Goal: Find contact information: Find contact information

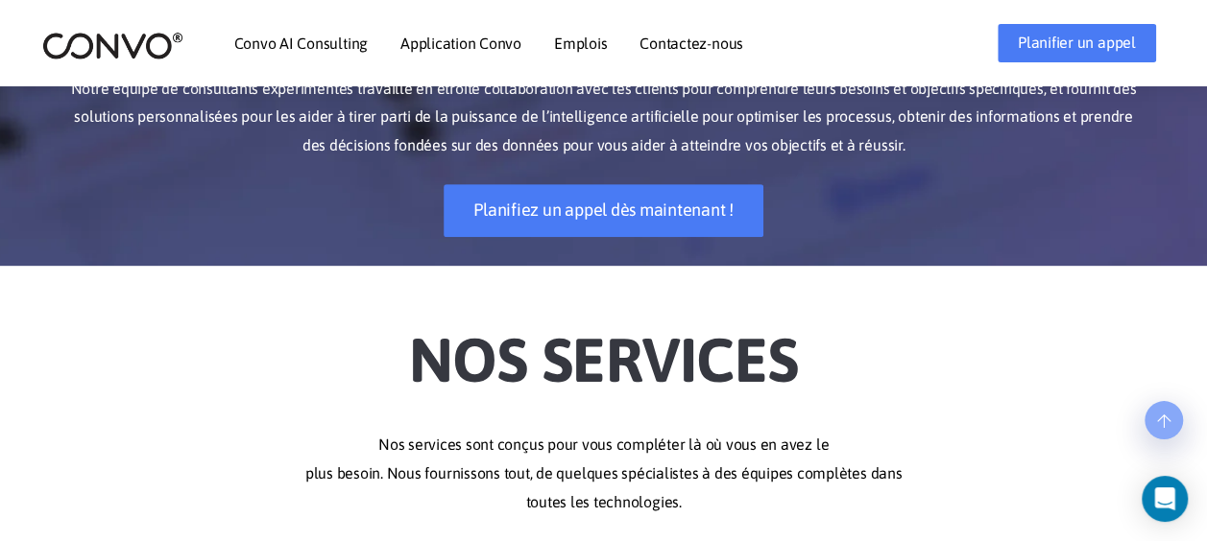
scroll to position [309, 0]
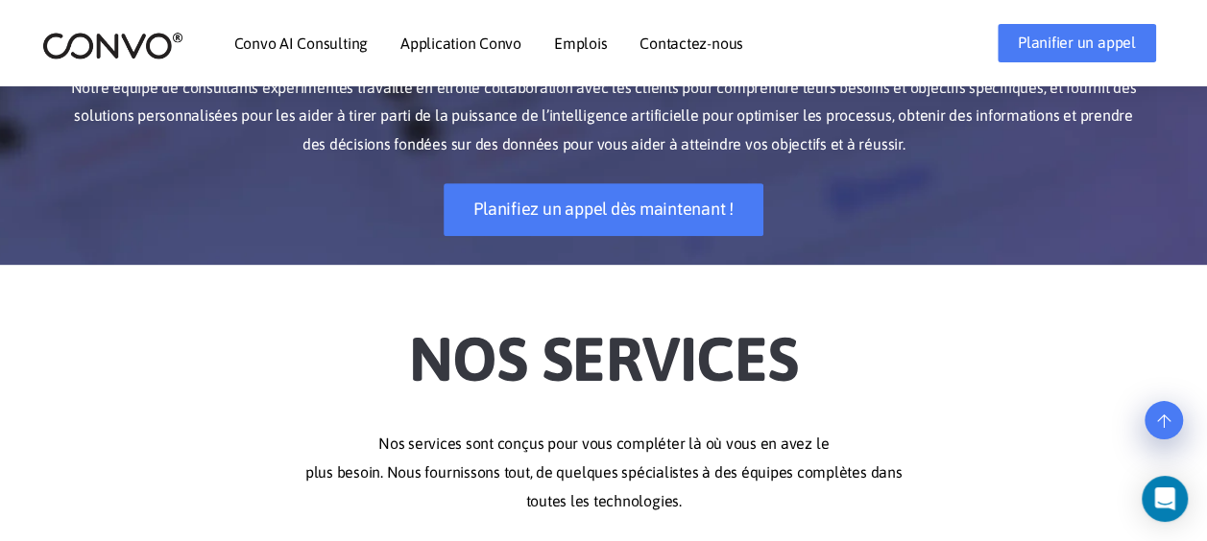
click at [587, 49] on link "Emplois" at bounding box center [580, 43] width 53 height 15
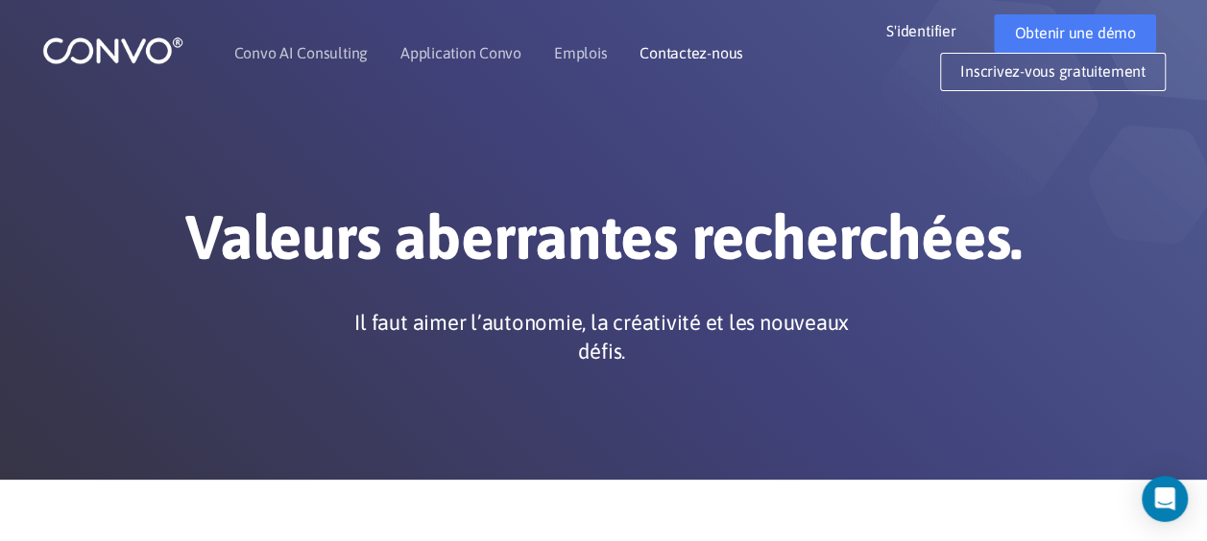
click at [720, 50] on link "Contactez-nous" at bounding box center [691, 52] width 104 height 15
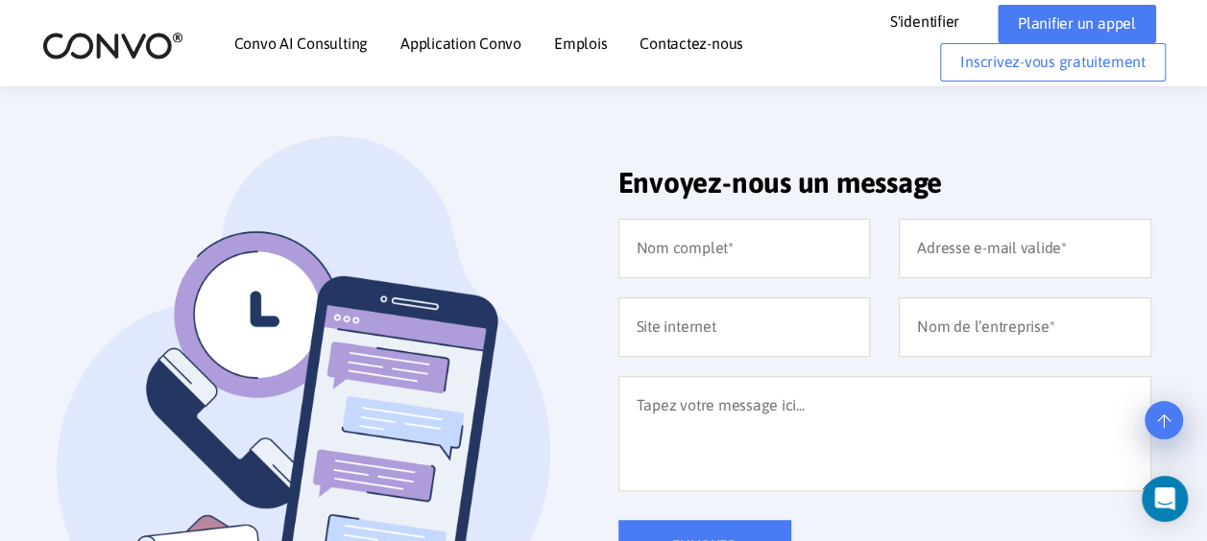
scroll to position [398, 0]
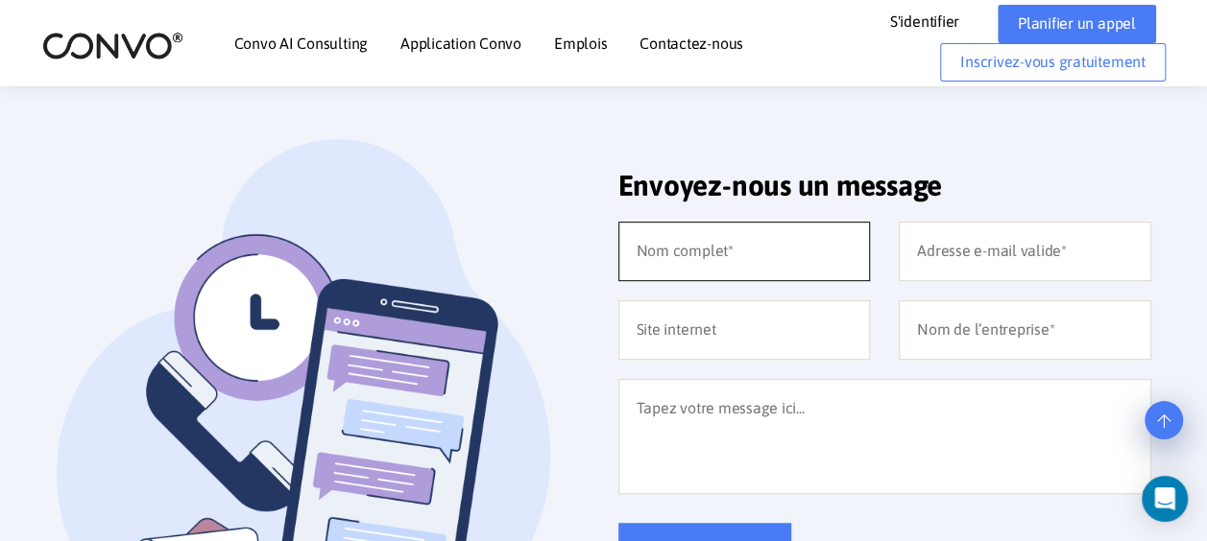
click at [704, 247] on input "text" at bounding box center [744, 252] width 252 height 60
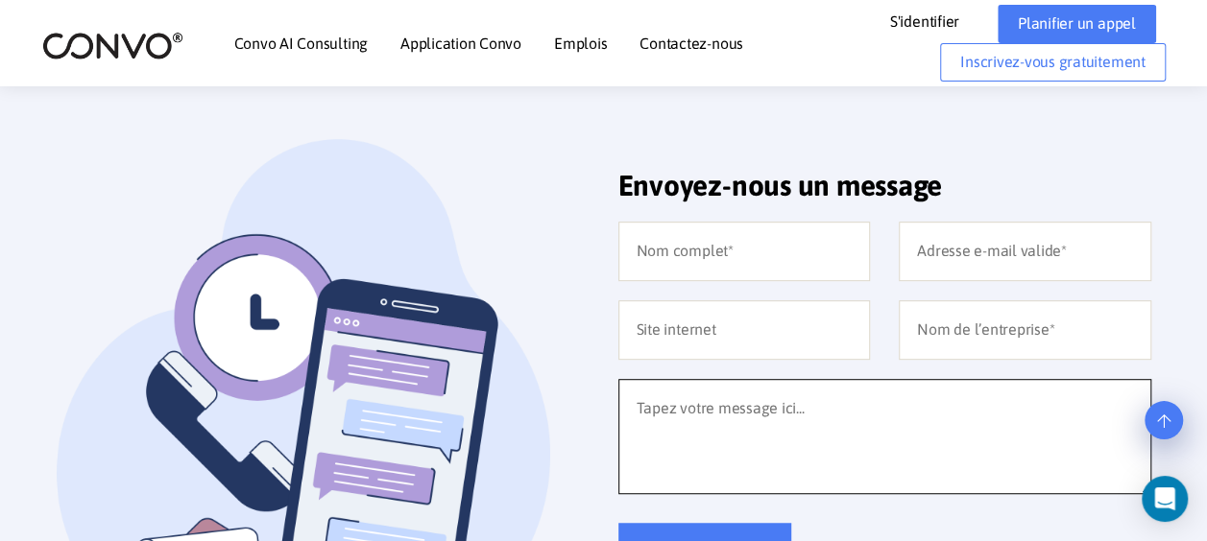
click at [754, 388] on textarea at bounding box center [884, 436] width 533 height 115
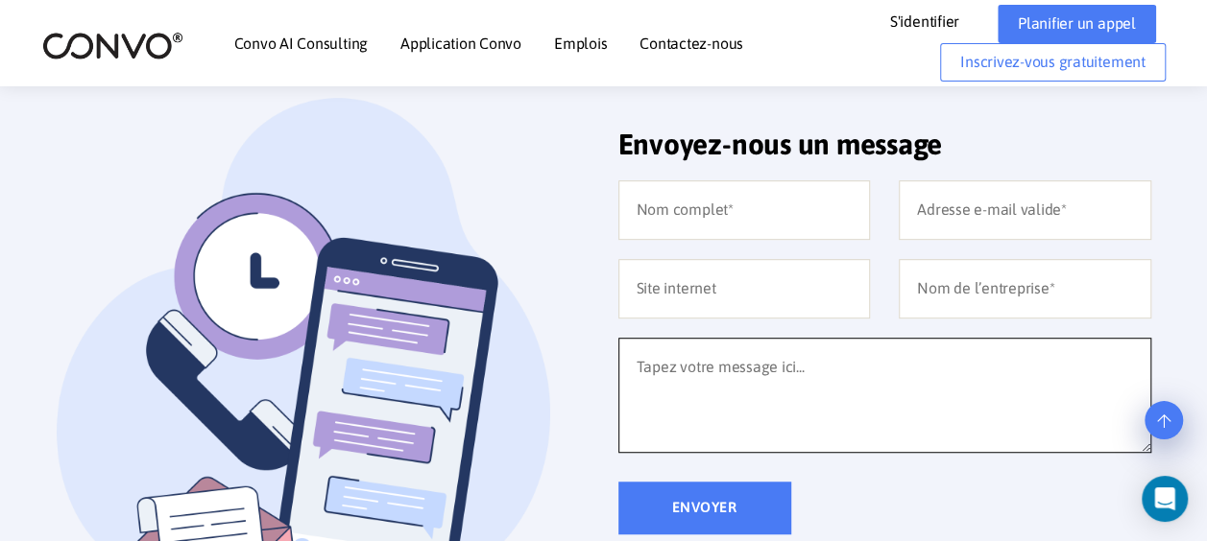
scroll to position [439, 0]
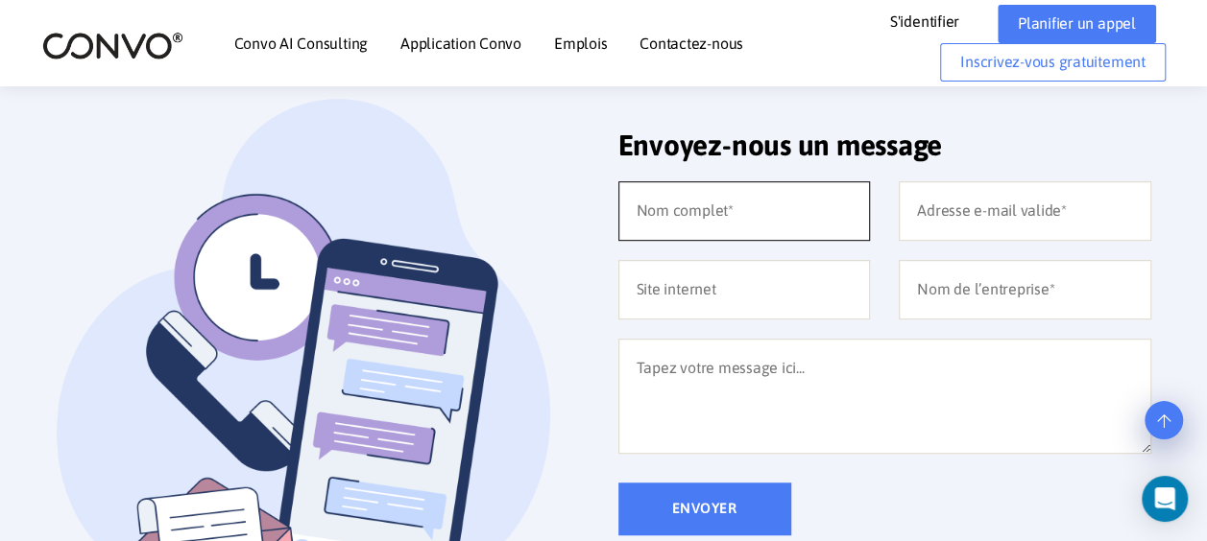
click at [745, 219] on input "text" at bounding box center [744, 211] width 252 height 60
click at [413, 226] on img at bounding box center [323, 386] width 533 height 574
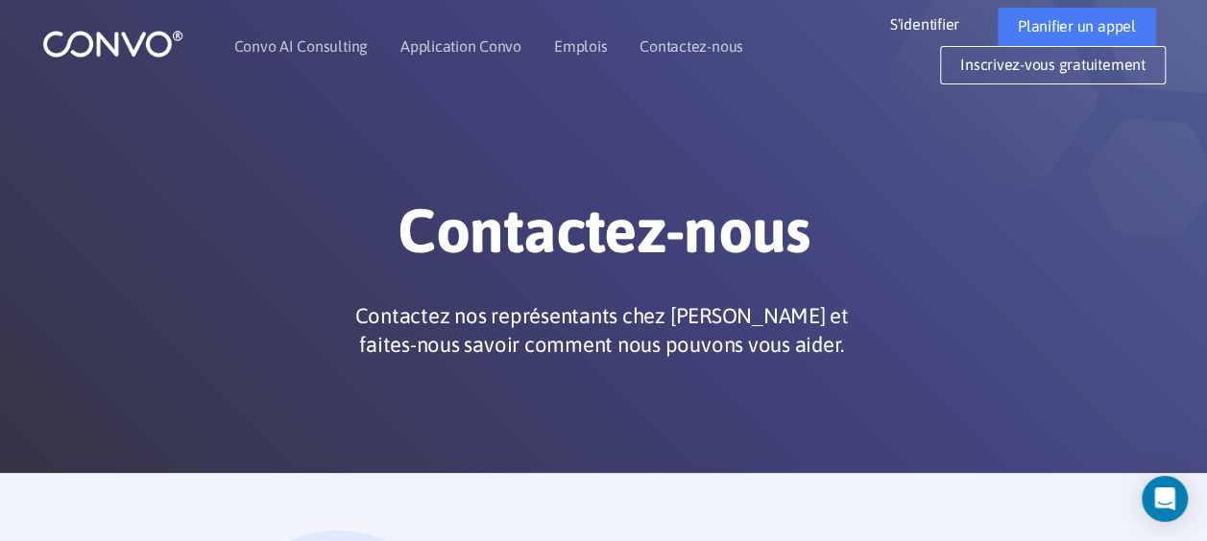
scroll to position [0, 0]
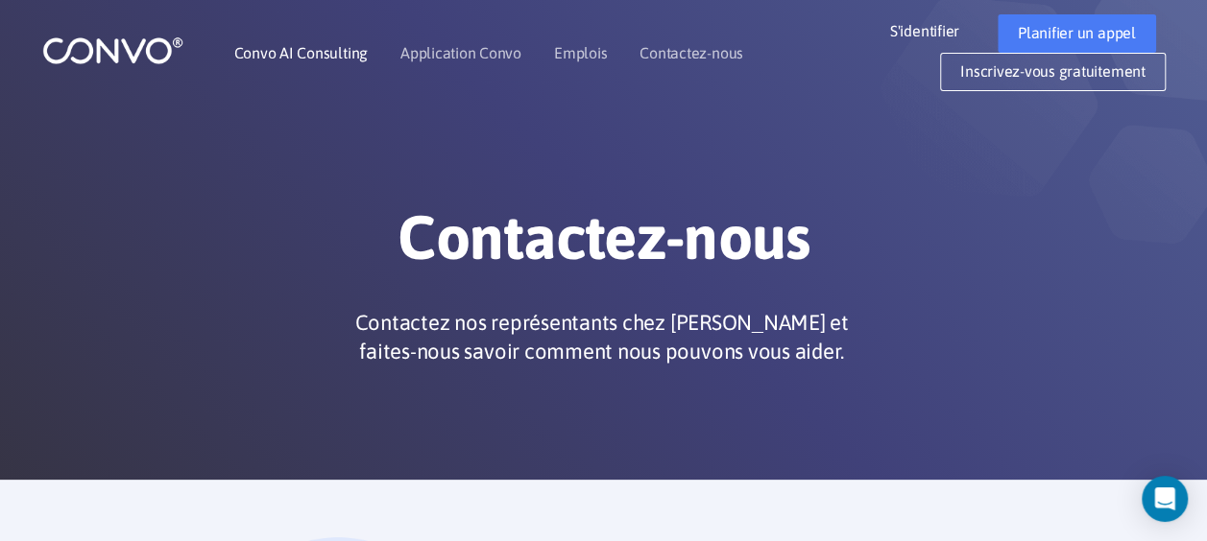
click at [276, 56] on link "Convo AI Consulting" at bounding box center [300, 52] width 133 height 15
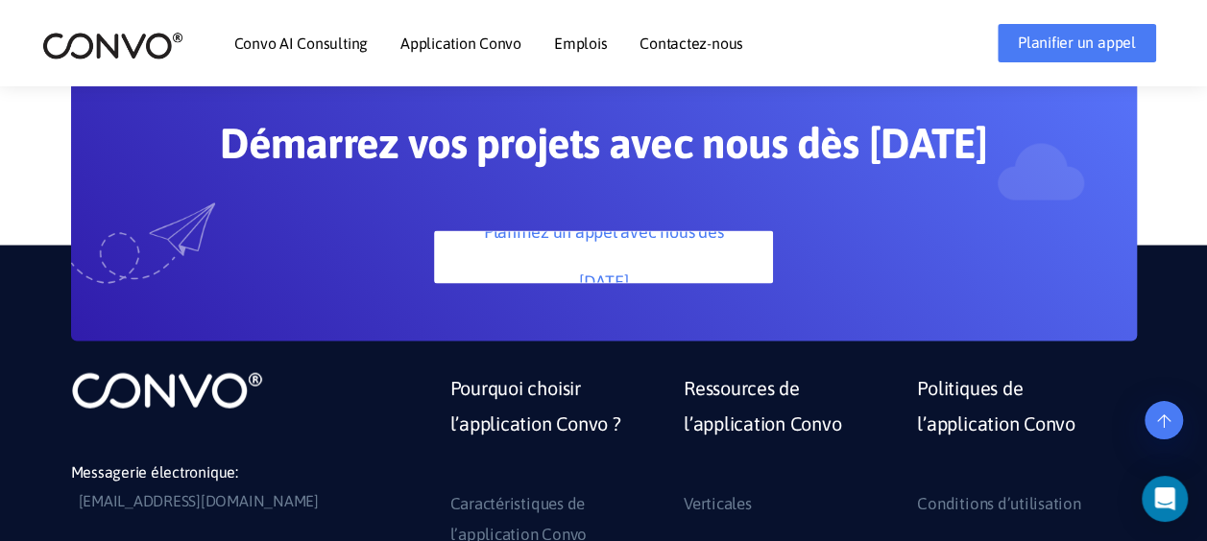
scroll to position [5738, 0]
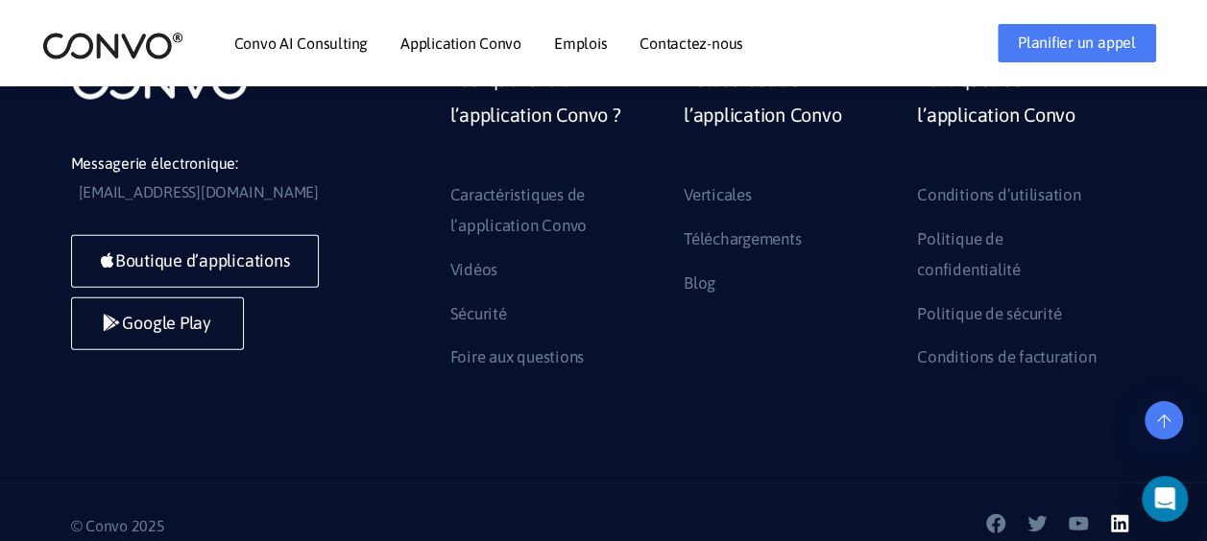
click at [1123, 513] on icon at bounding box center [1119, 524] width 23 height 23
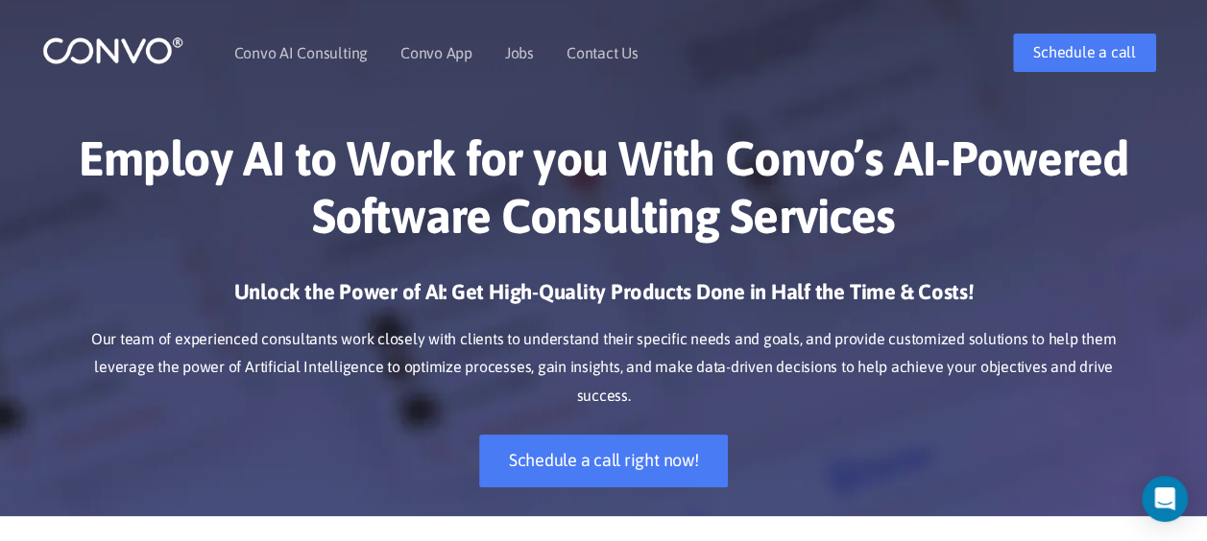
click at [555, 387] on div "Unlock the Power of AI: Get High-Quality Products Done in Half the Time & Costs…" at bounding box center [603, 397] width 1065 height 238
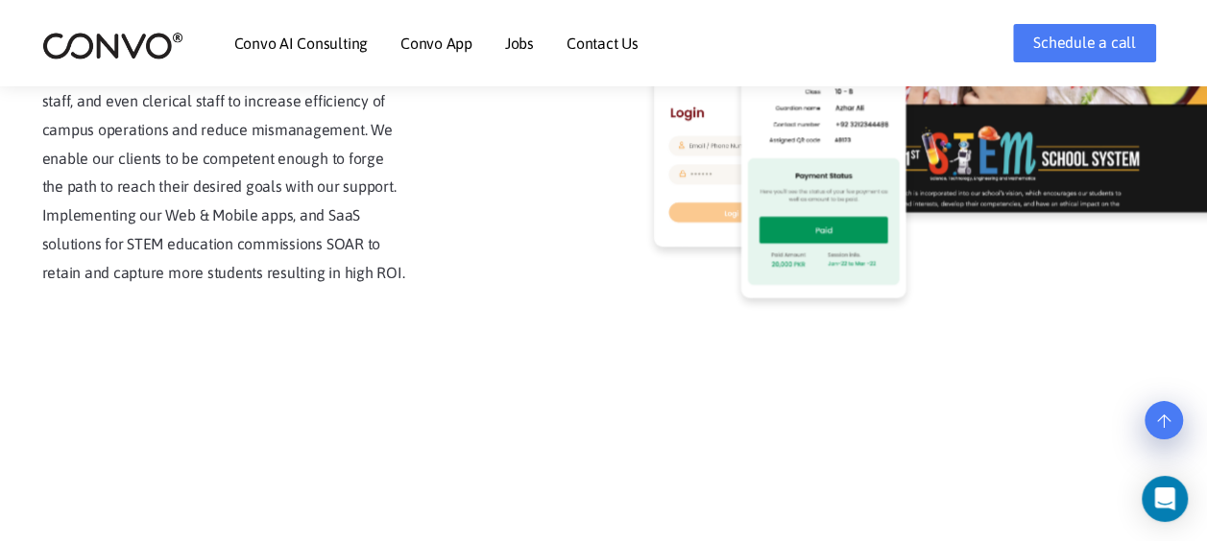
scroll to position [5308, 0]
